Goal: Transaction & Acquisition: Purchase product/service

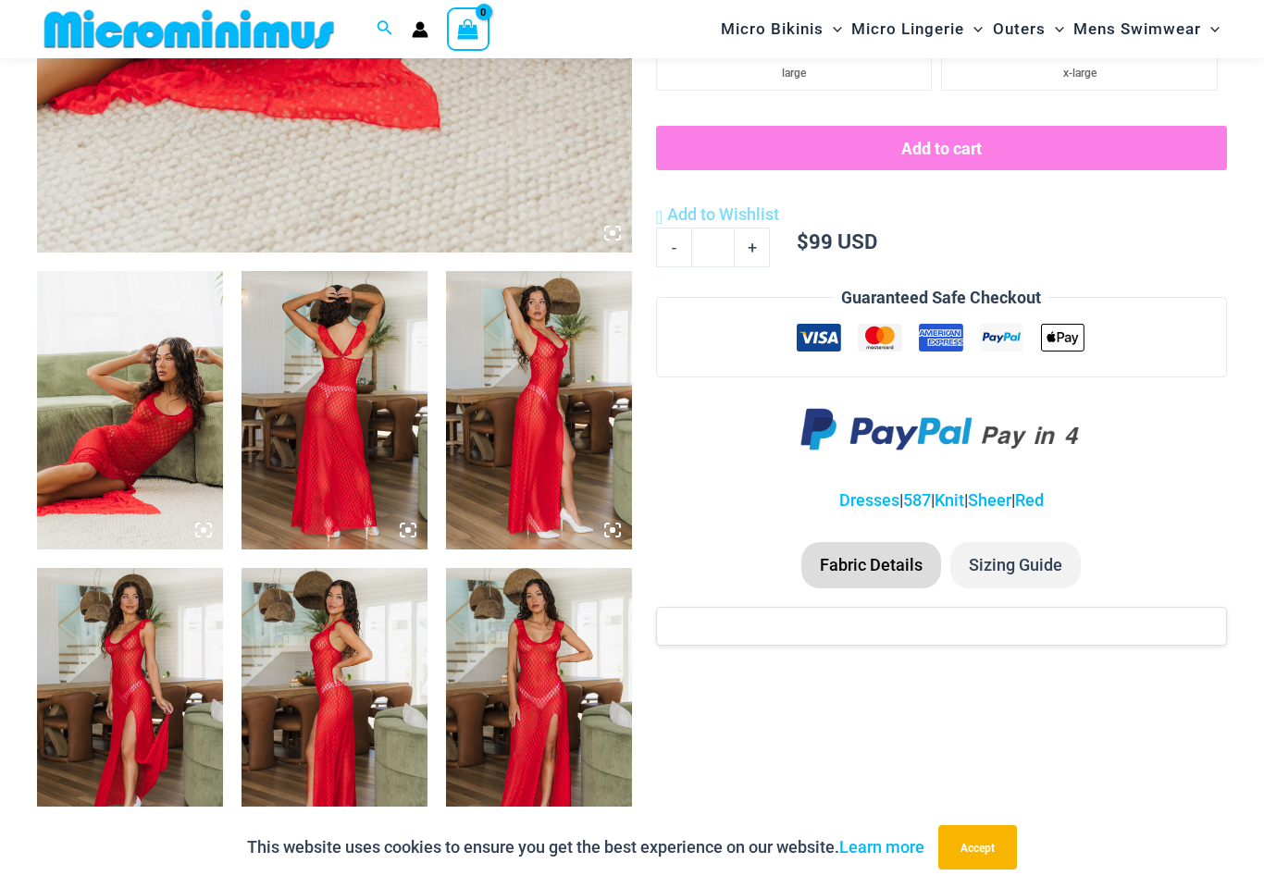
click at [86, 485] on img at bounding box center [130, 410] width 186 height 278
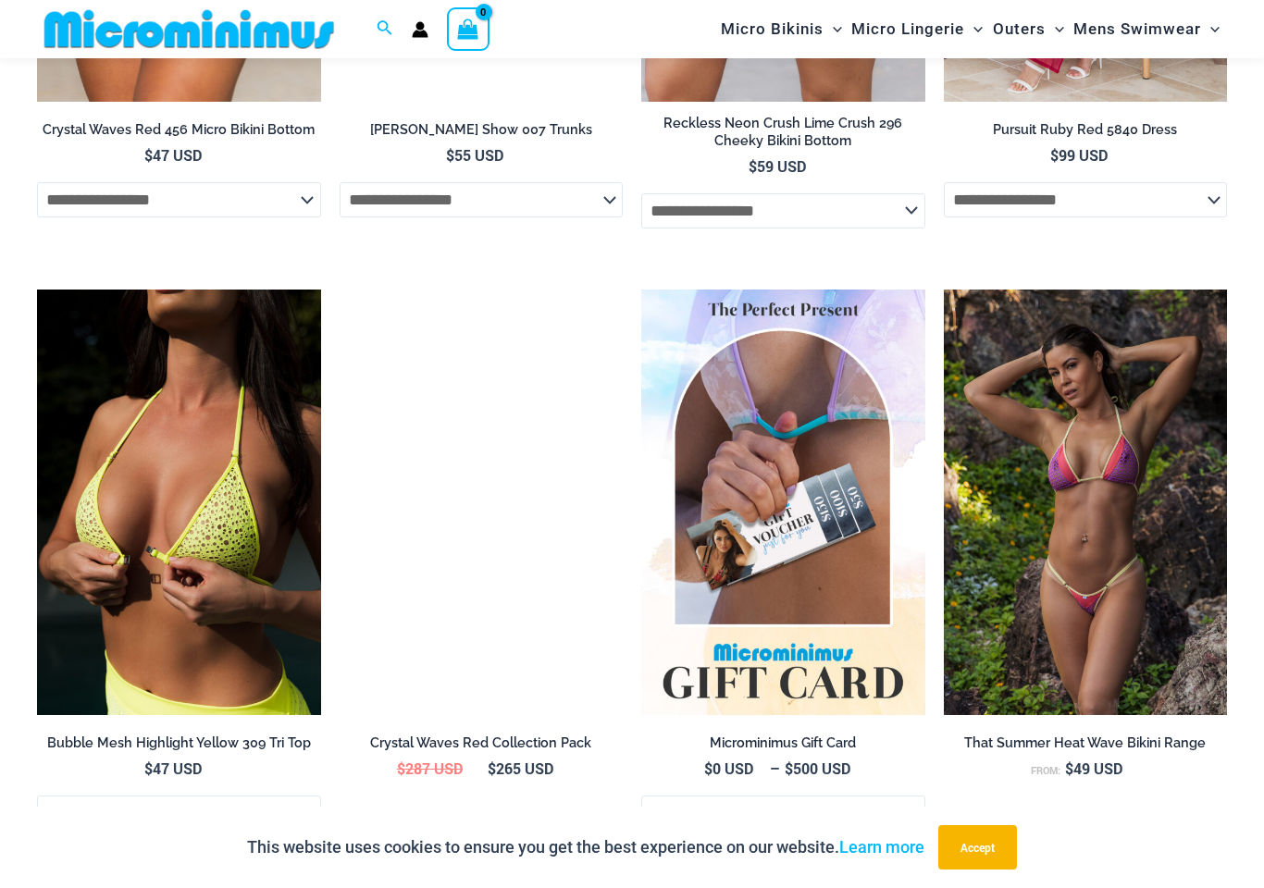
scroll to position [4195, 0]
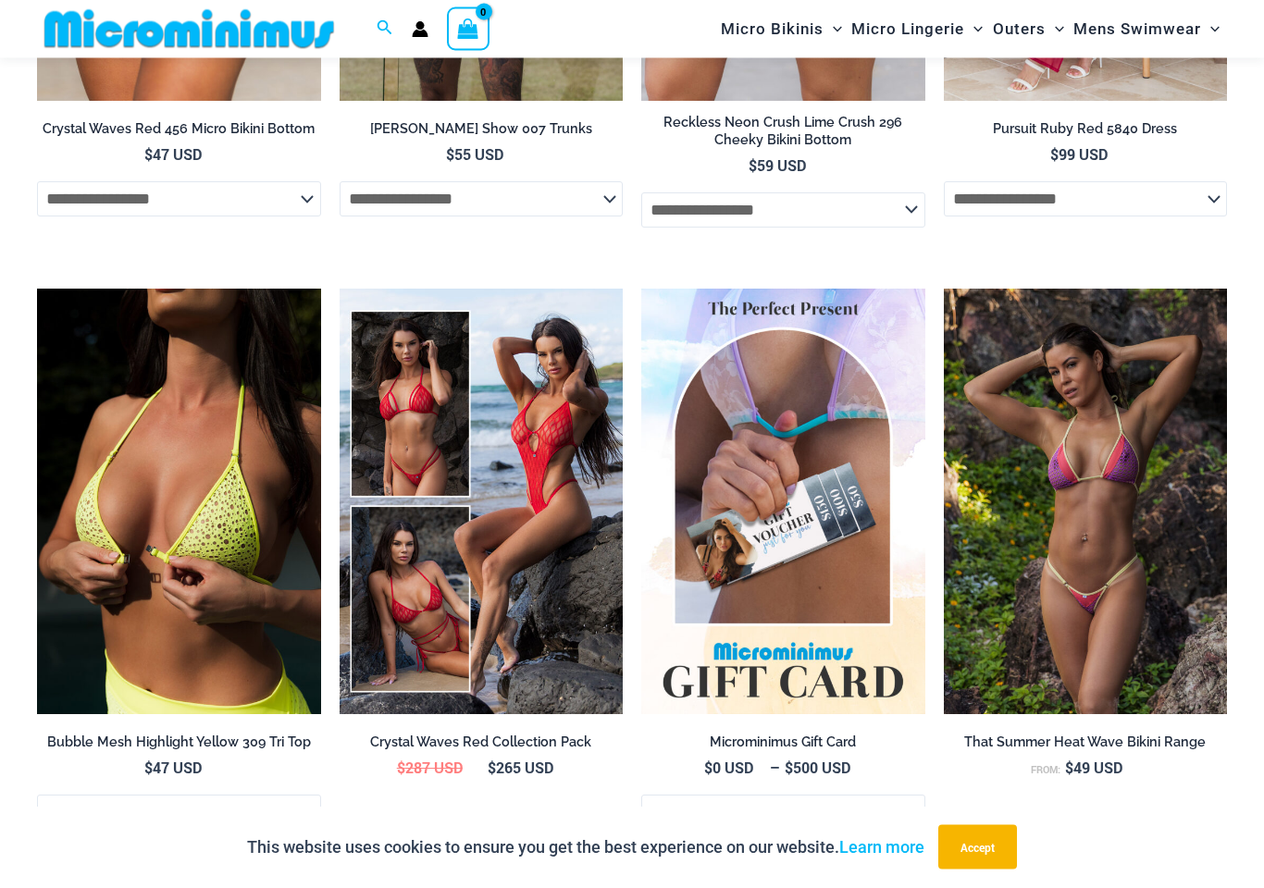
click at [943, 290] on img at bounding box center [943, 290] width 0 height 0
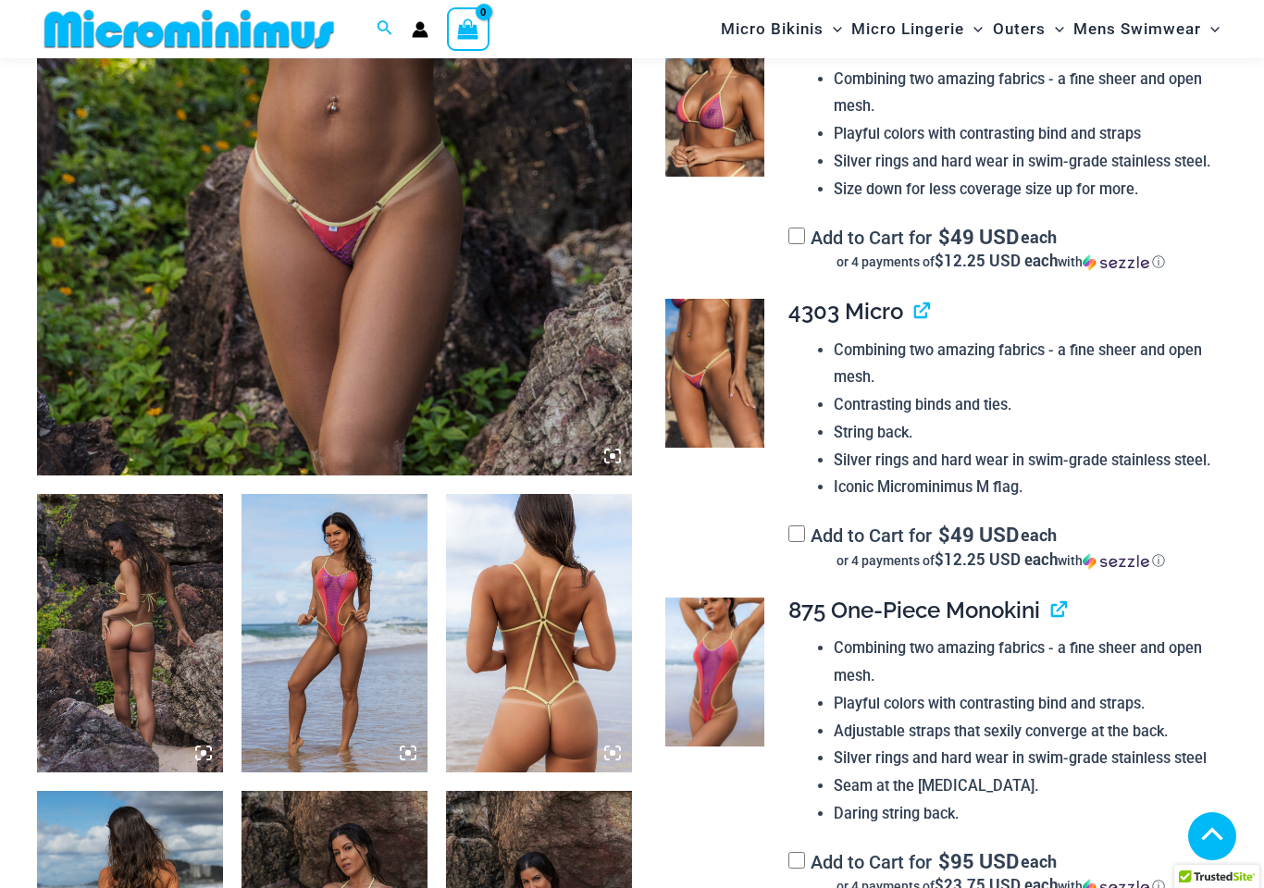
click at [525, 677] on img at bounding box center [539, 633] width 186 height 278
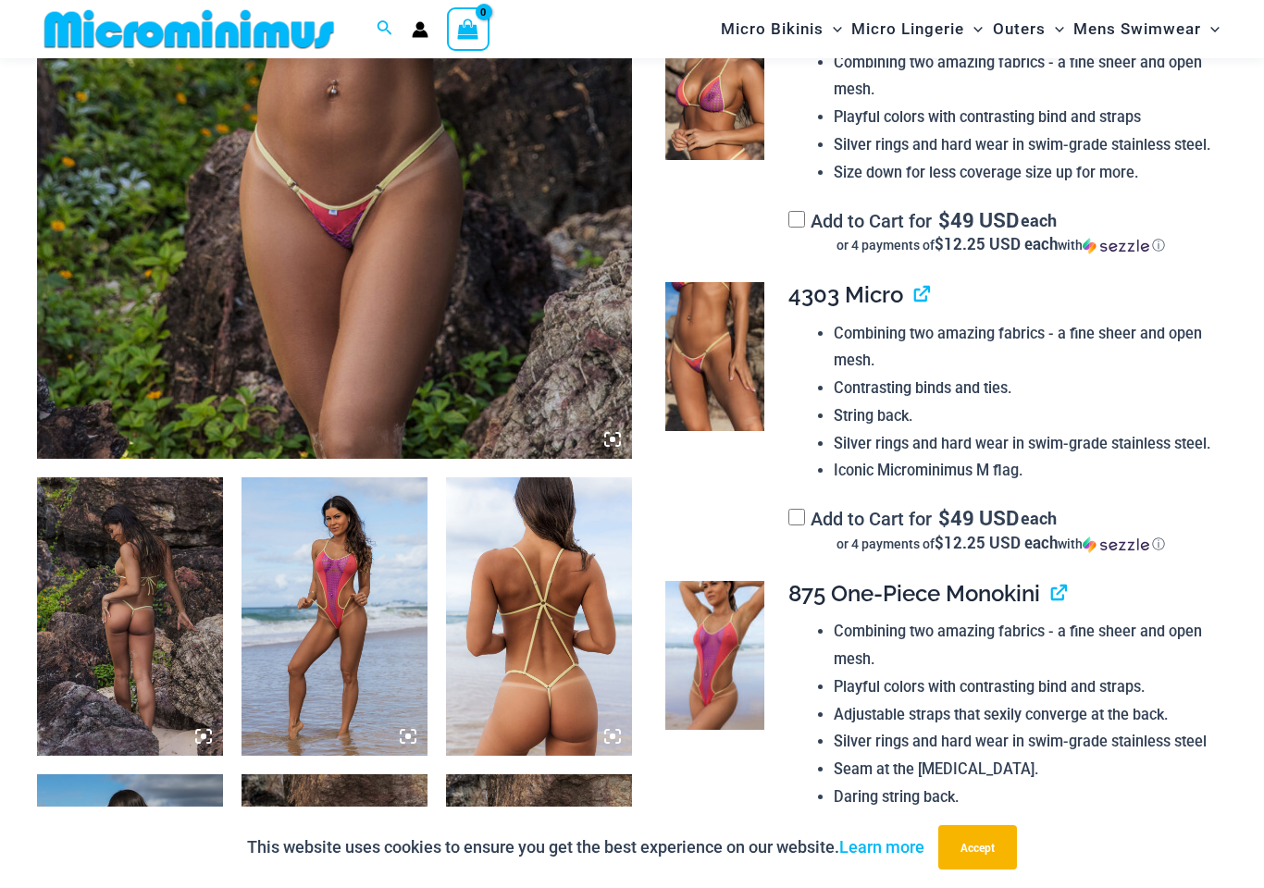
scroll to position [602, 0]
click at [576, 657] on img at bounding box center [539, 616] width 186 height 278
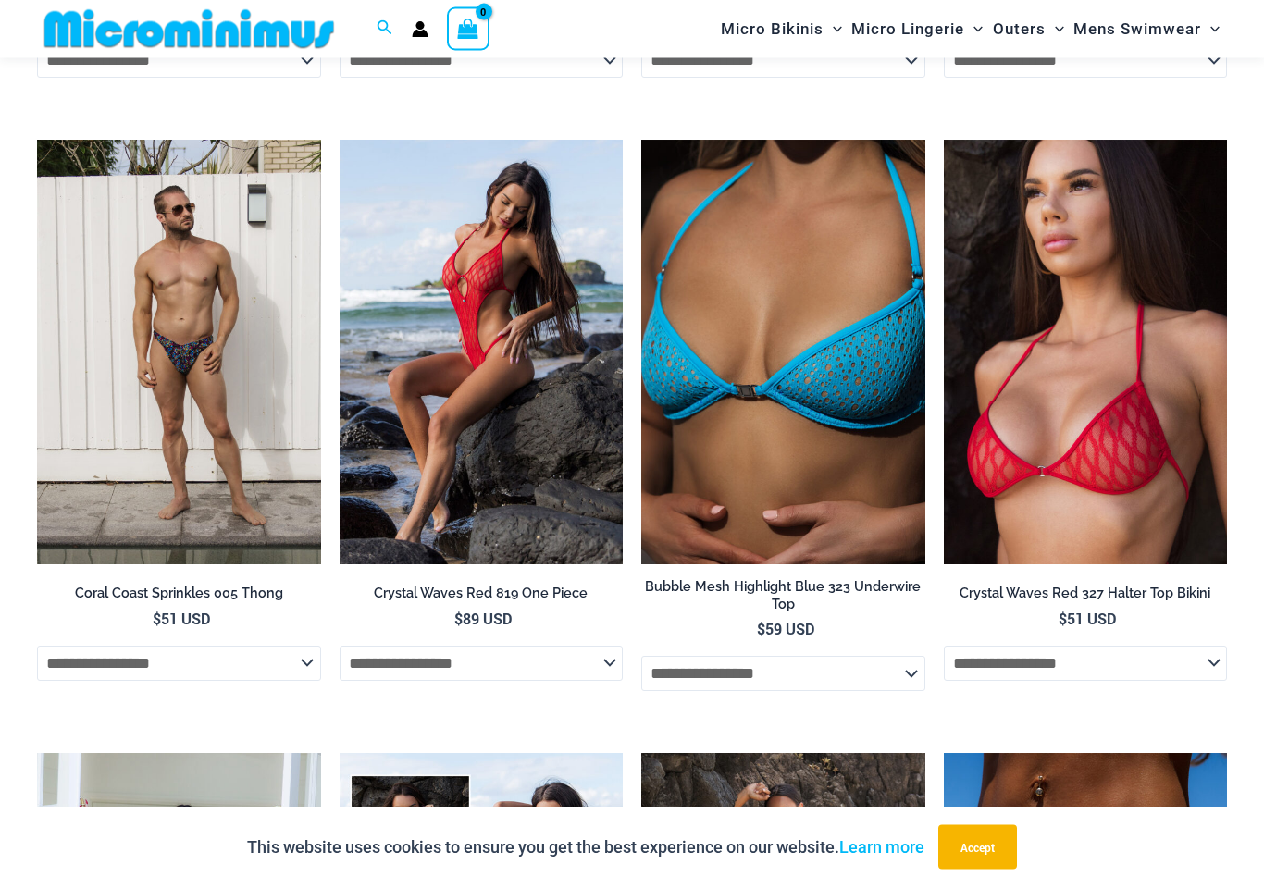
scroll to position [4767, 0]
click at [943, 140] on img at bounding box center [943, 140] width 0 height 0
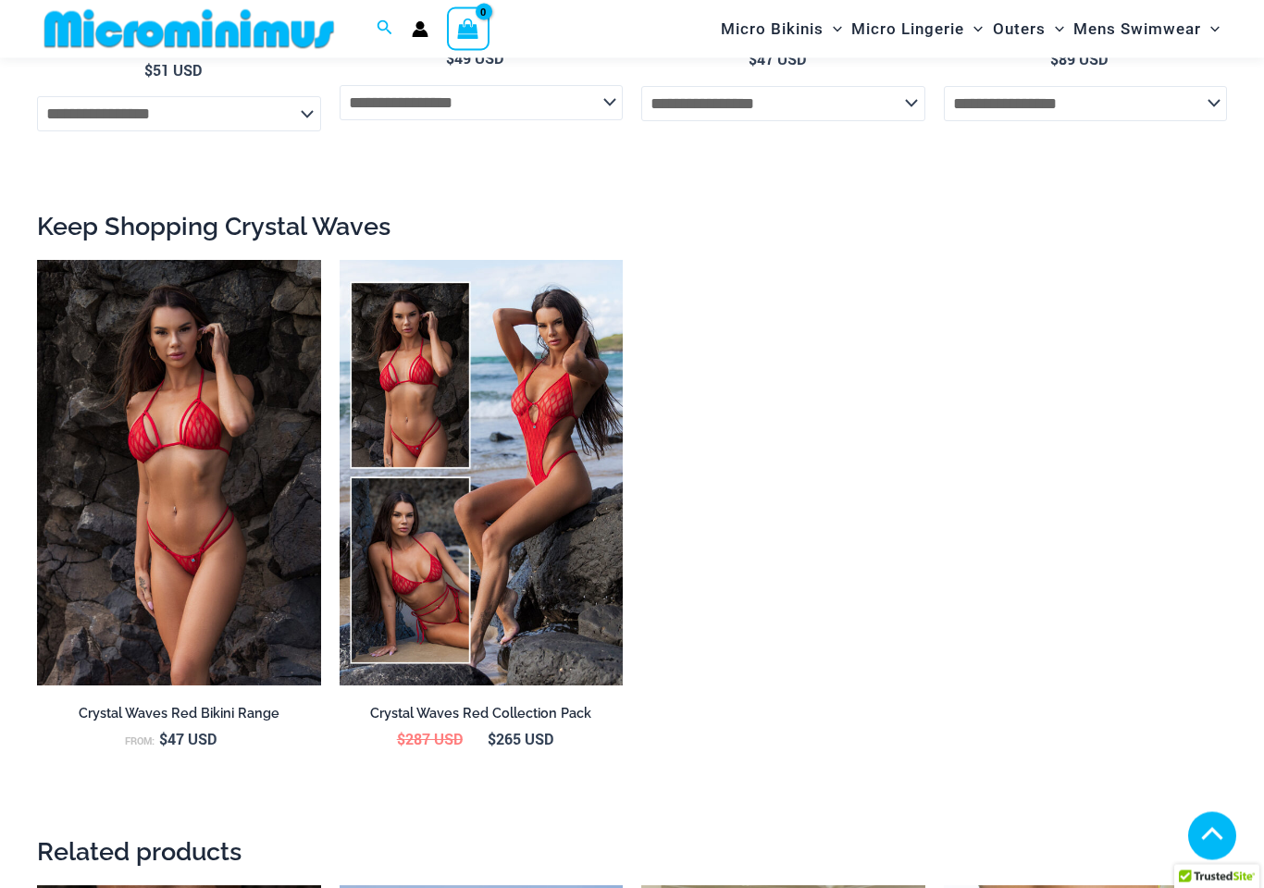
scroll to position [2153, 0]
